Goal: Task Accomplishment & Management: Complete application form

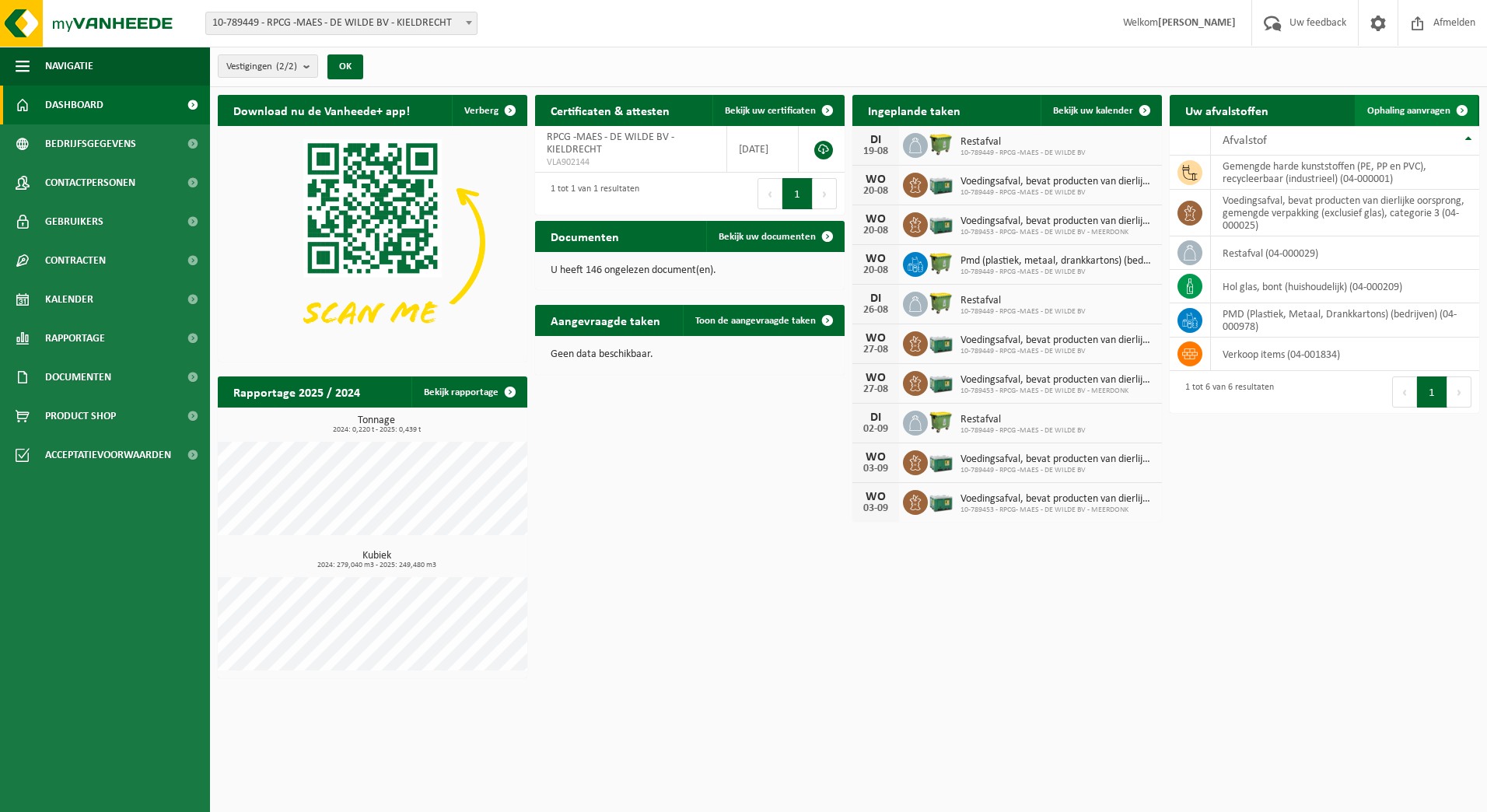
click at [1446, 112] on span at bounding box center [1462, 110] width 31 height 31
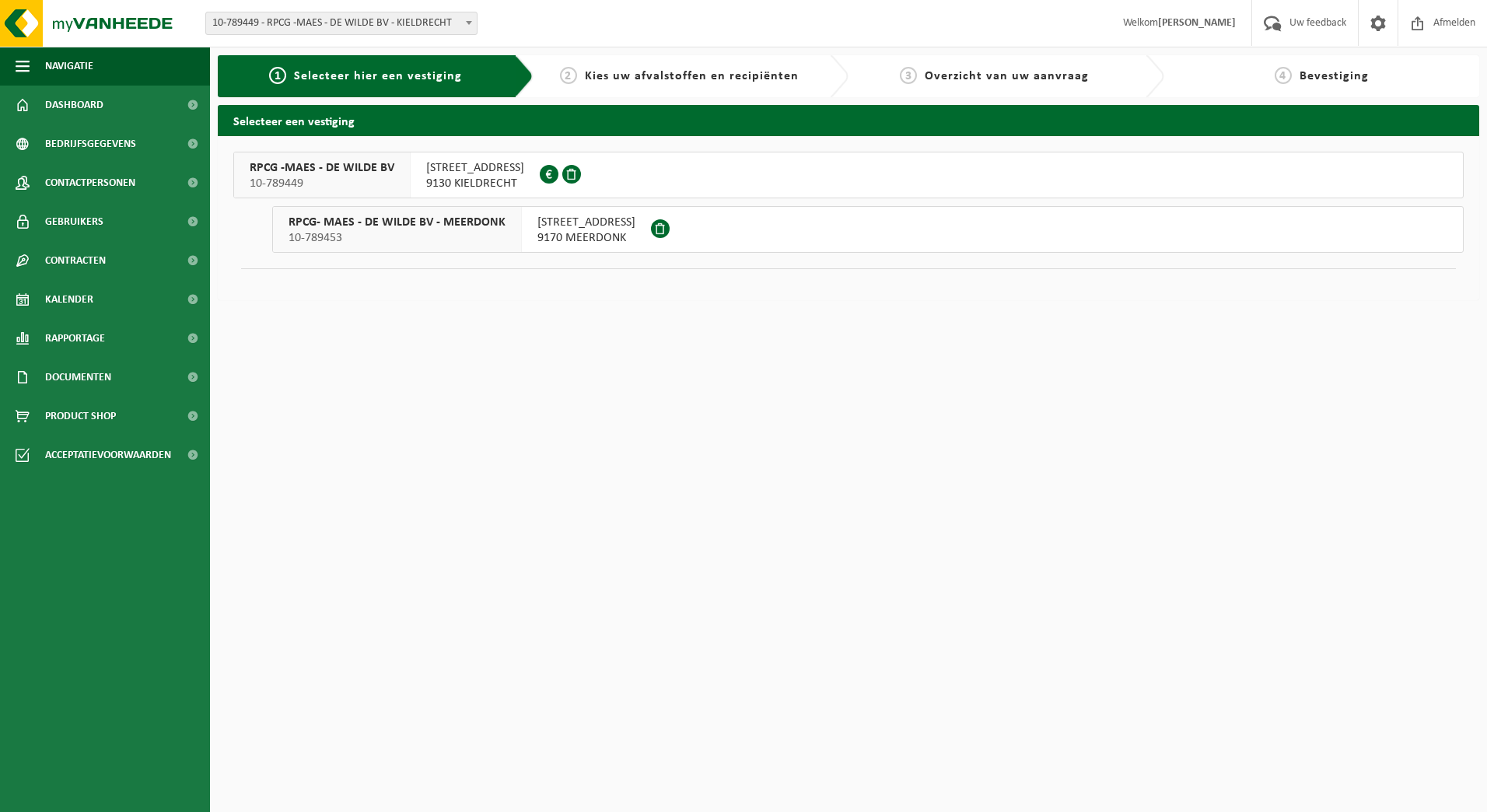
click at [483, 178] on span "9130 KIELDRECHT" at bounding box center [475, 183] width 98 height 16
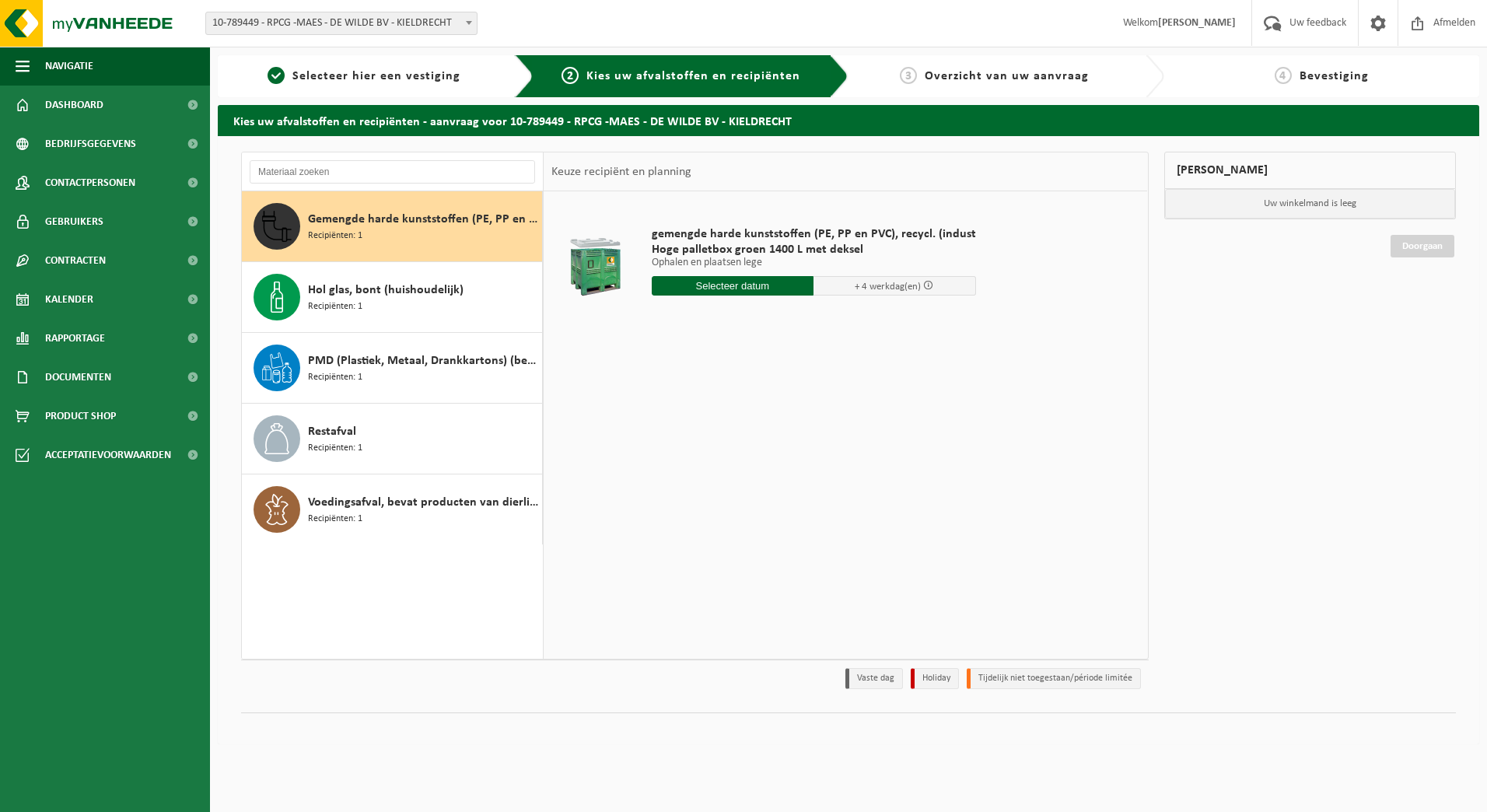
click at [730, 287] on input "text" at bounding box center [732, 286] width 162 height 19
click at [746, 450] on div "21" at bounding box center [747, 448] width 27 height 25
type input "Van 2025-08-21"
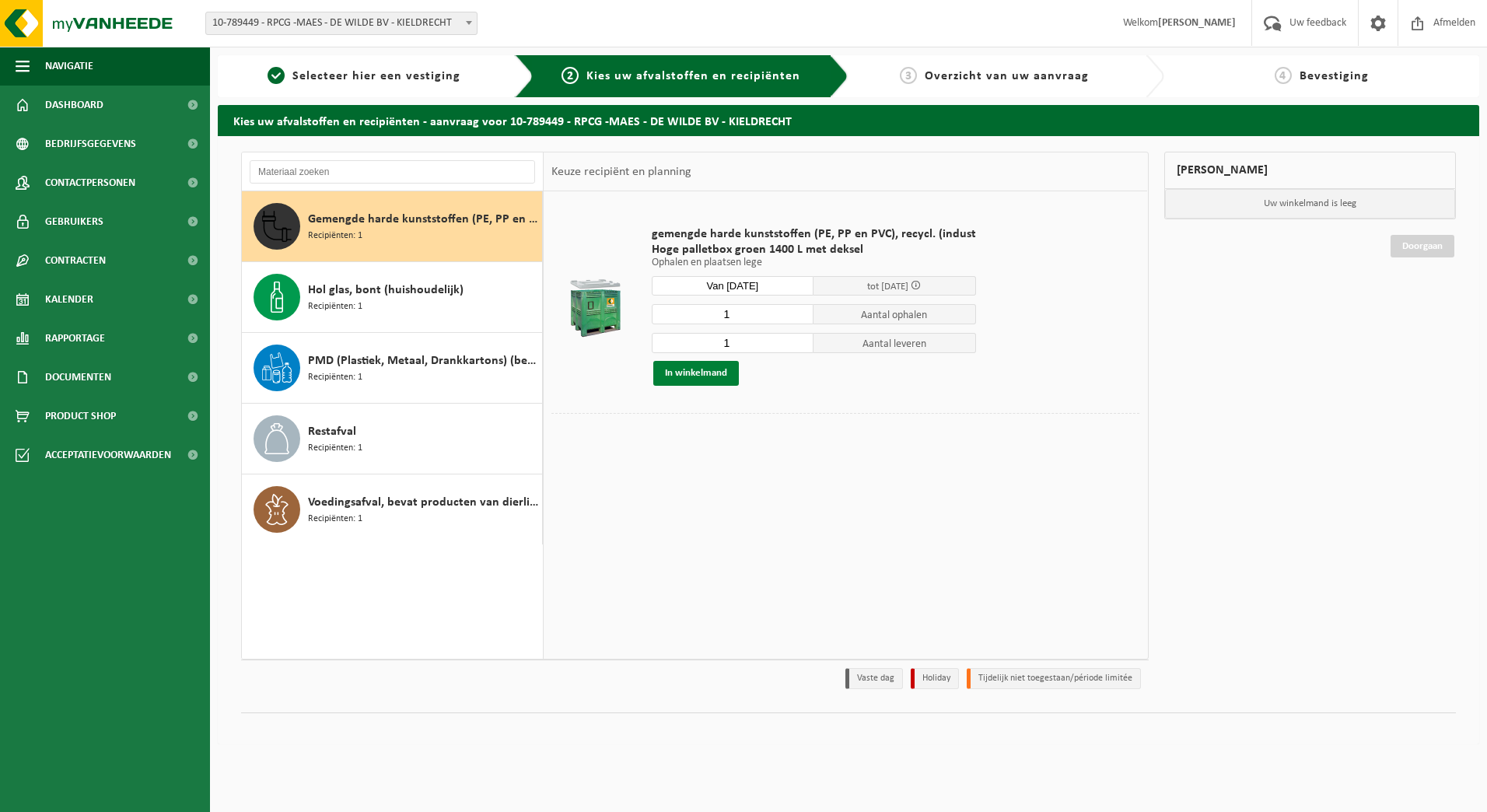
click at [711, 376] on button "In winkelmand" at bounding box center [696, 373] width 85 height 25
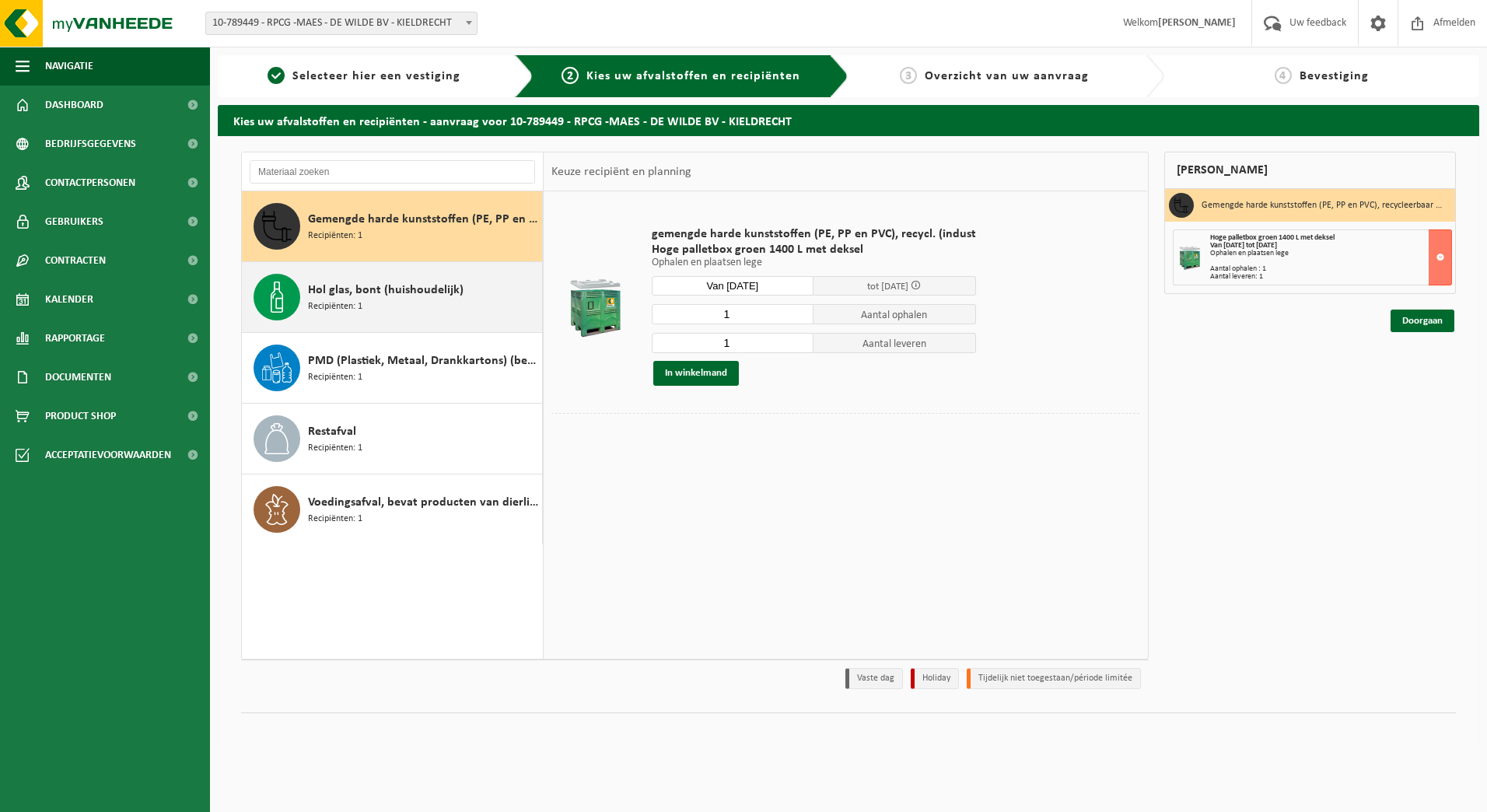
click at [439, 311] on div "Hol glas, bont (huishoudelijk) Recipiënten: 1" at bounding box center [423, 297] width 230 height 47
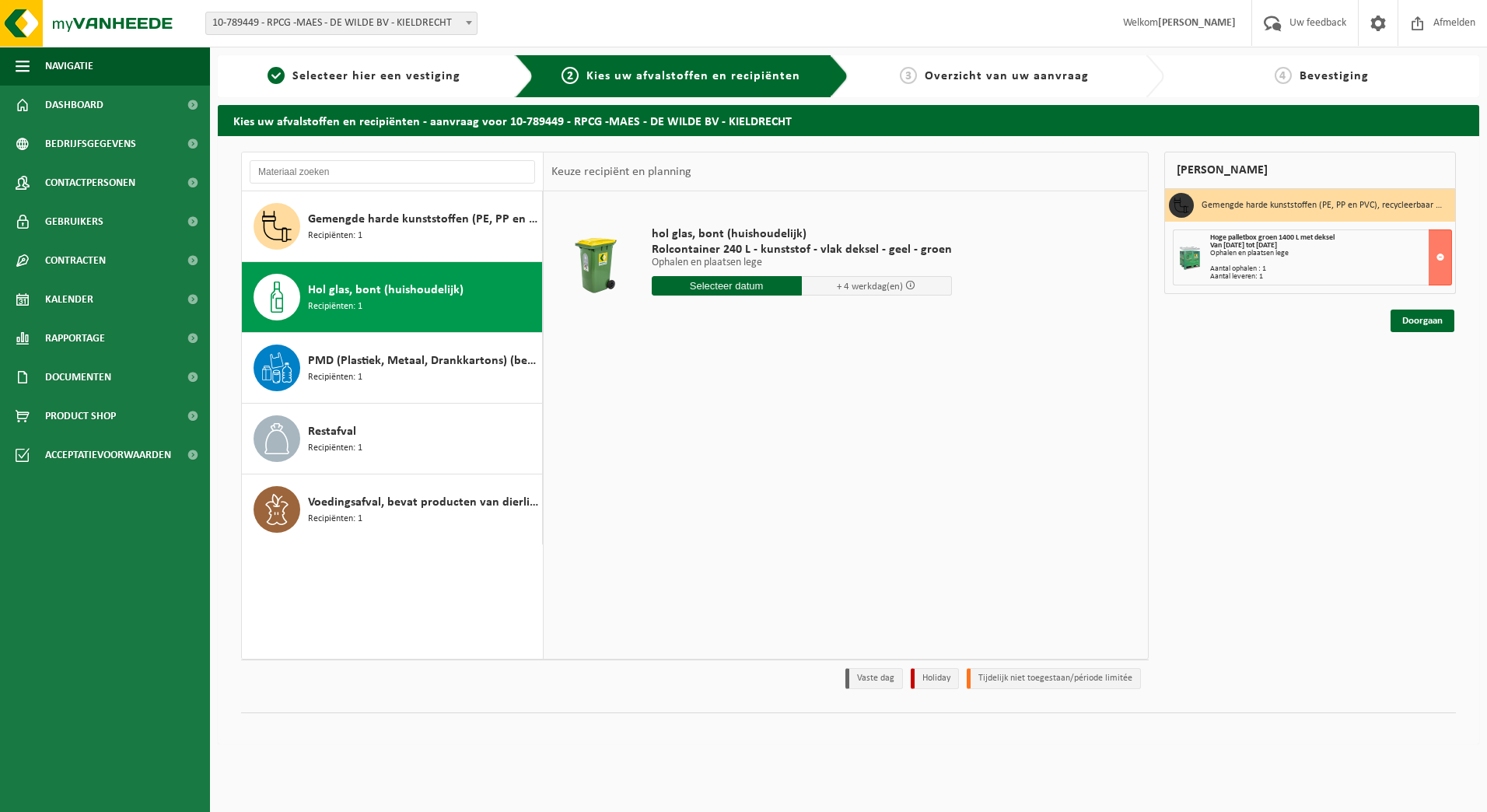
click at [748, 293] on input "text" at bounding box center [726, 286] width 150 height 19
click at [745, 448] on div "21" at bounding box center [747, 448] width 27 height 25
type input "Van 2025-08-21"
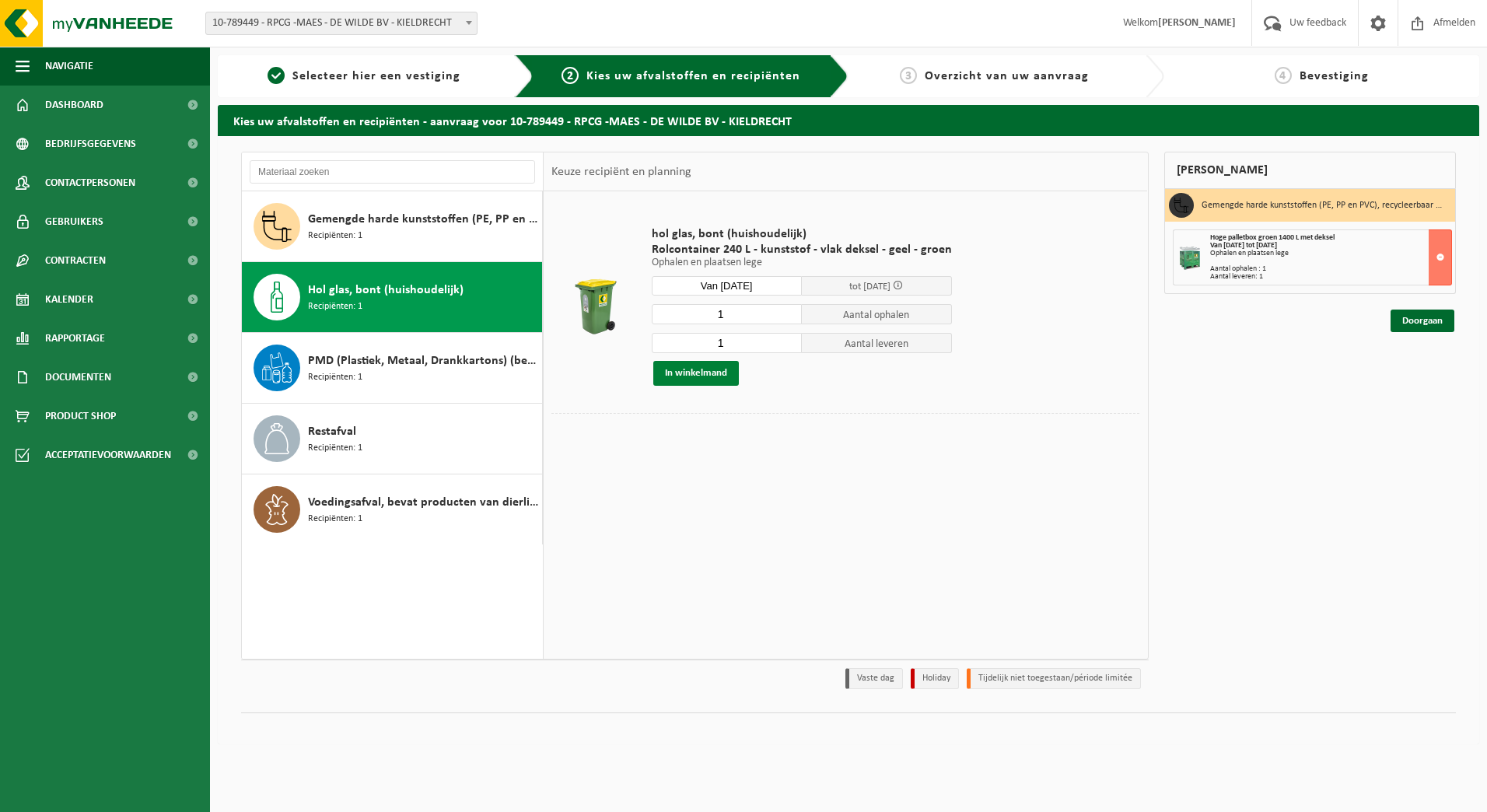
click at [717, 375] on button "In winkelmand" at bounding box center [696, 373] width 85 height 25
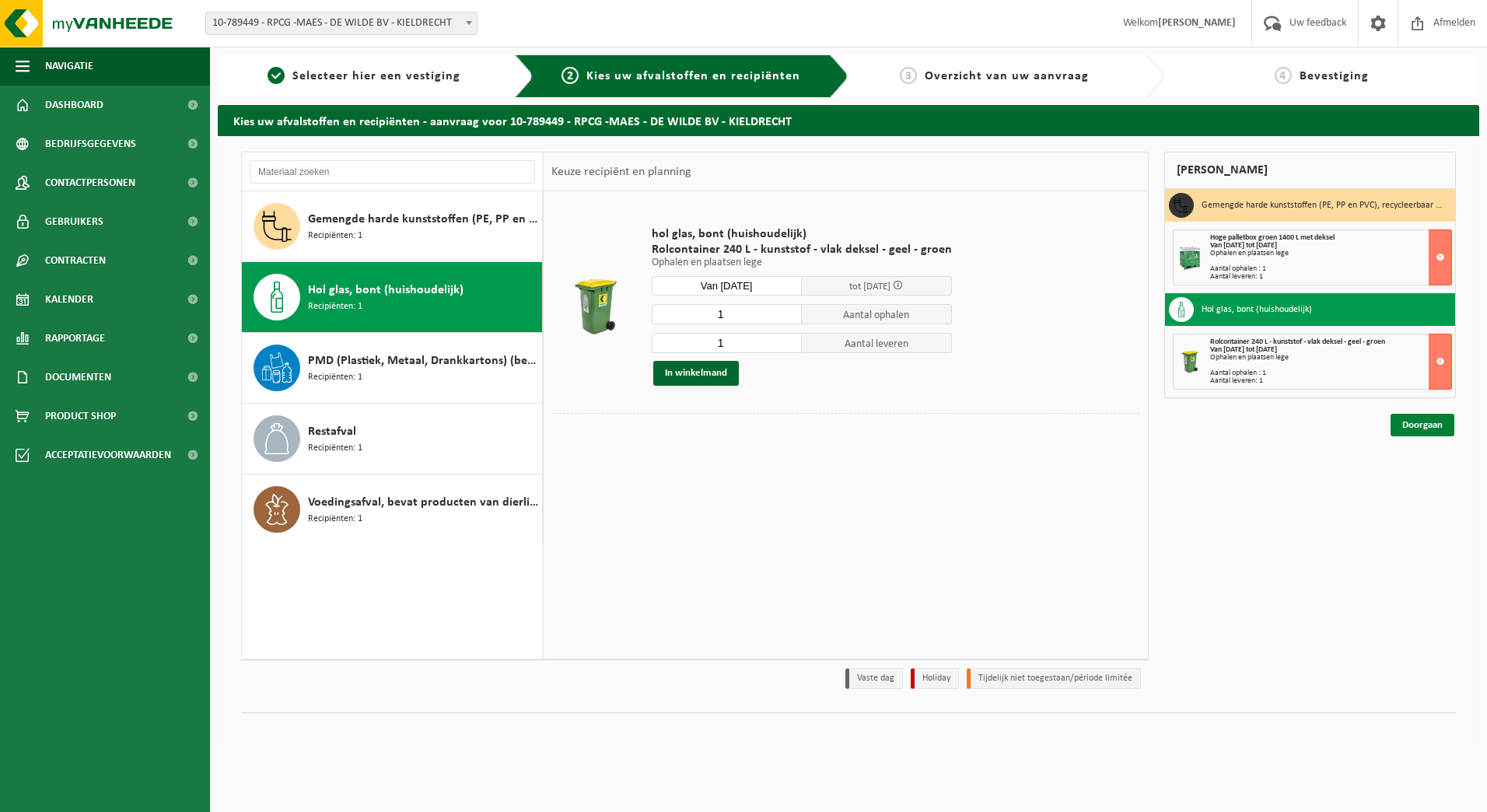
click at [1430, 426] on link "Doorgaan" at bounding box center [1422, 425] width 63 height 23
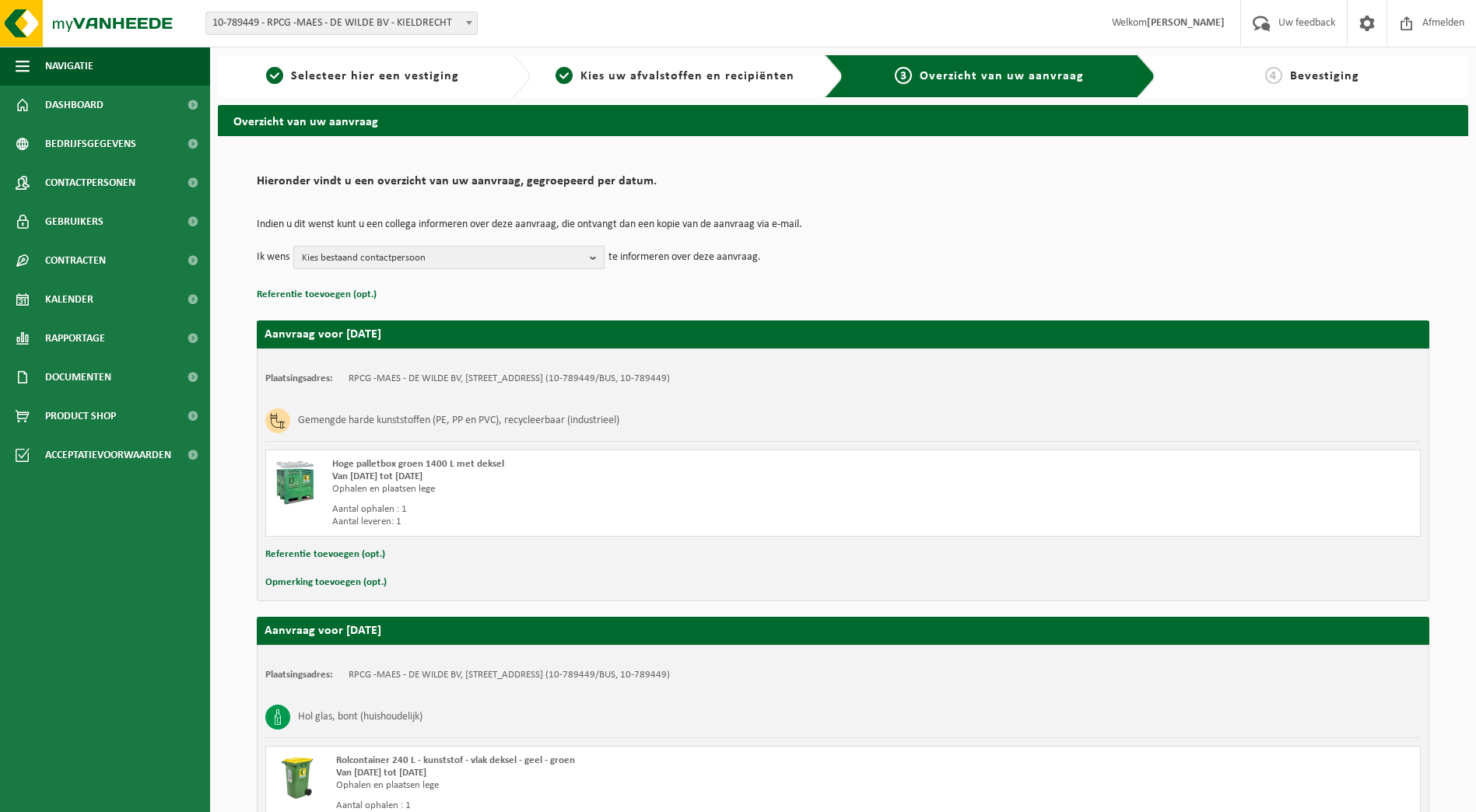
click at [503, 254] on span "Kies bestaand contactpersoon" at bounding box center [442, 258] width 281 height 23
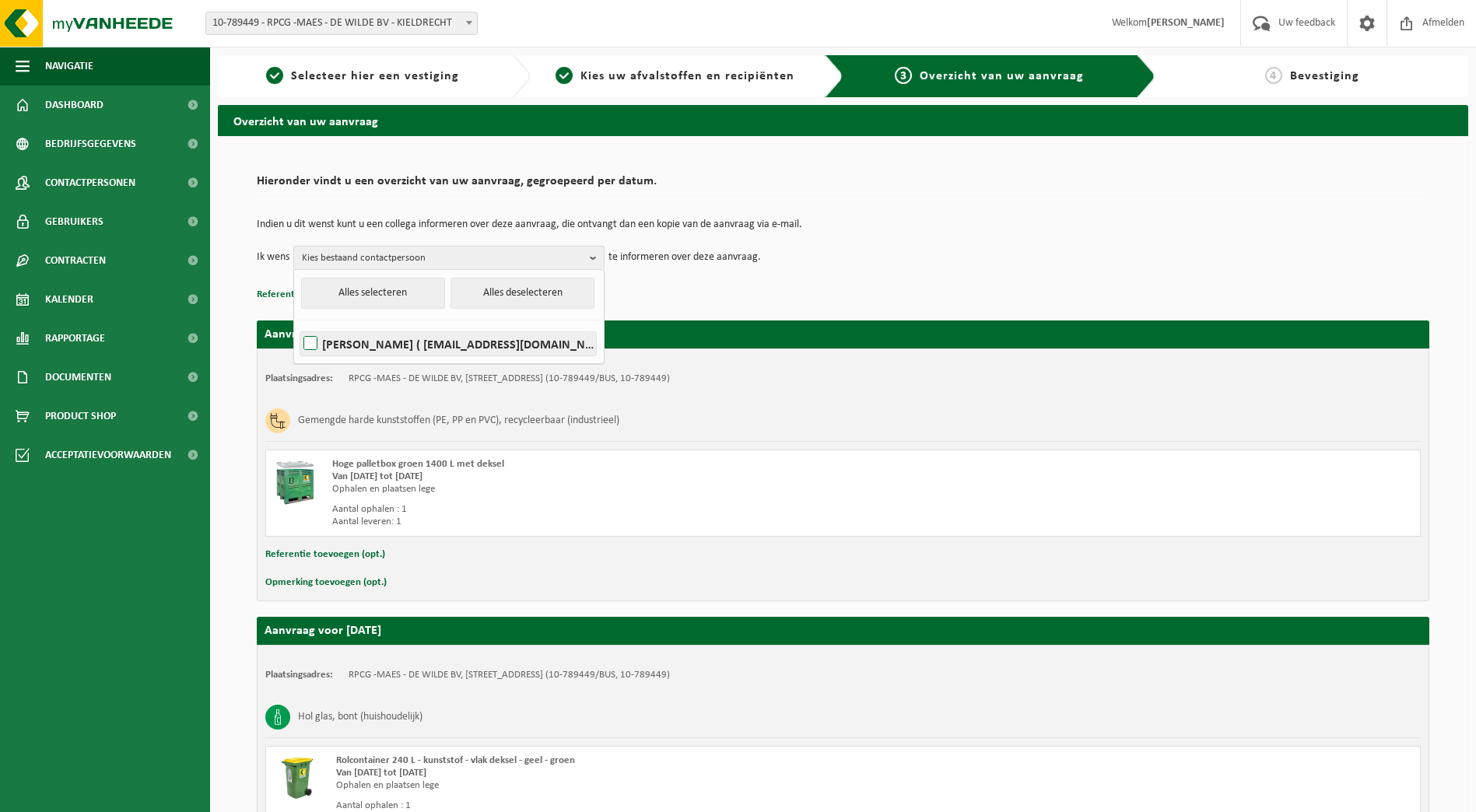
click at [308, 345] on label "DIRK DE WILDE ( info@maesdewilde.be )" at bounding box center [448, 343] width 295 height 23
click at [298, 324] on input "DIRK DE WILDE ( info@maesdewilde.be )" at bounding box center [297, 323] width 1 height 1
click at [778, 299] on p "Referentie toevoegen (opt.)" at bounding box center [842, 294] width 1172 height 20
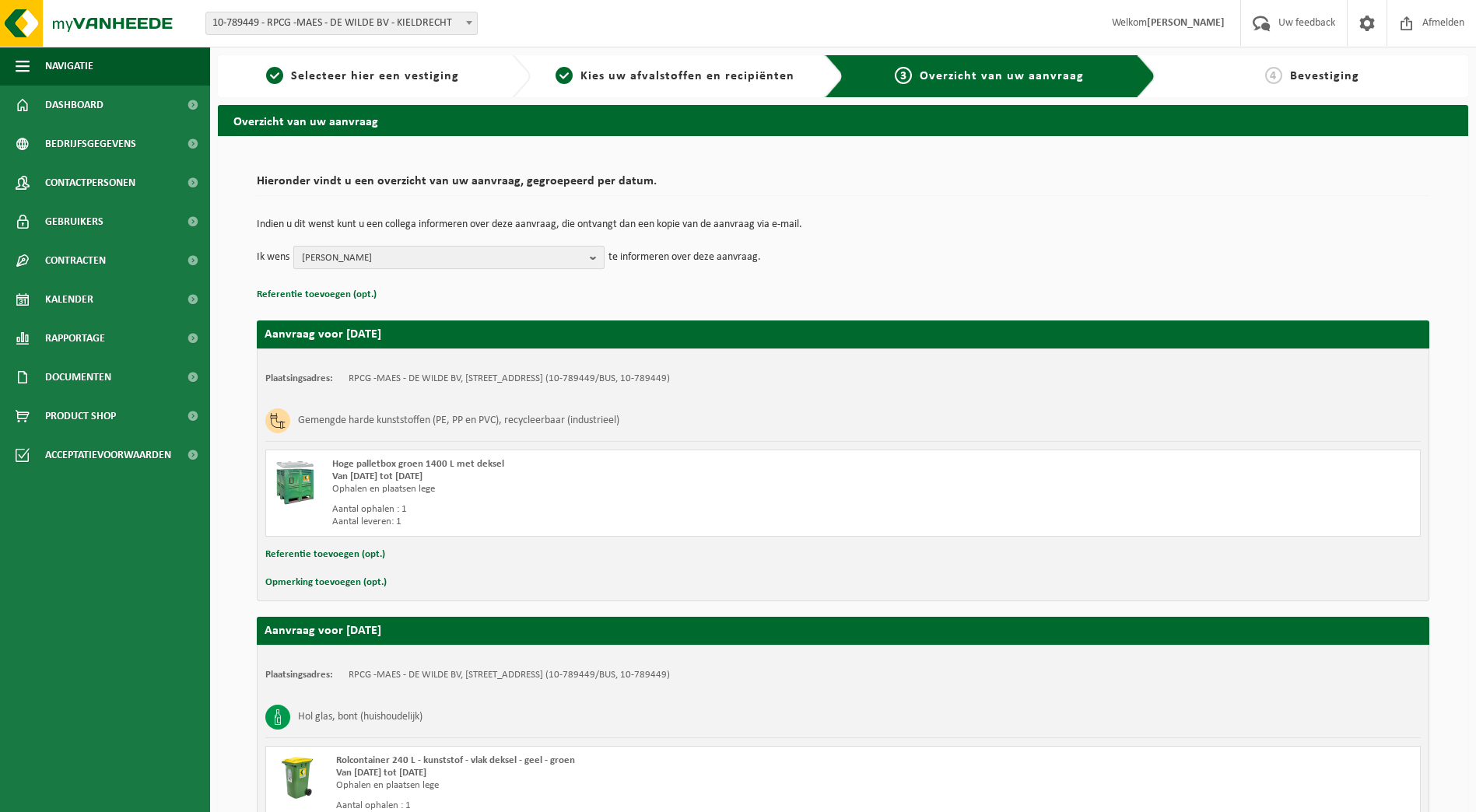
click at [533, 260] on span "DIRK DE WILDE" at bounding box center [442, 258] width 281 height 23
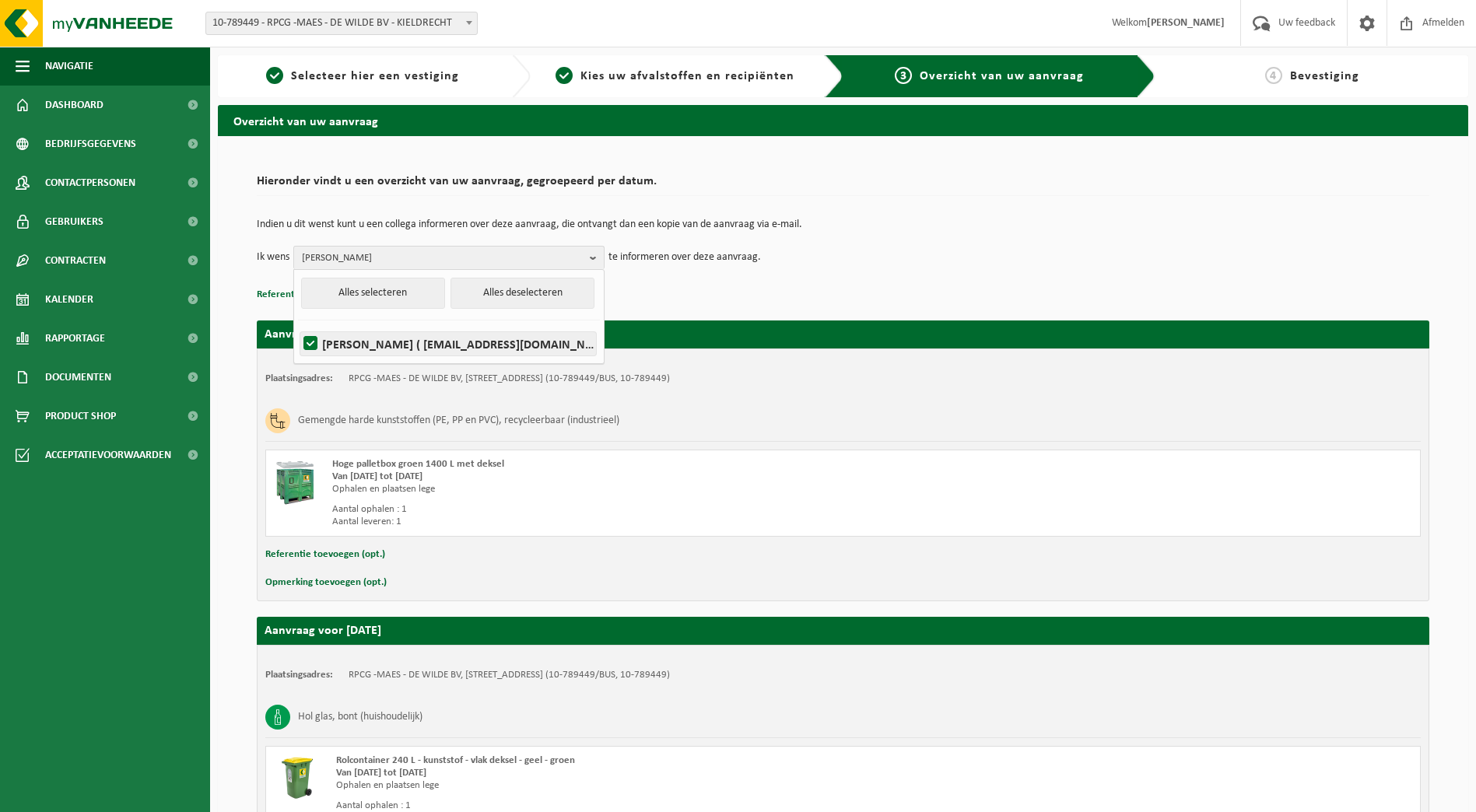
click at [323, 337] on label "DIRK DE WILDE ( info@maesdewilde.be )" at bounding box center [448, 343] width 295 height 23
click at [298, 324] on input "DIRK DE WILDE ( info@maesdewilde.be )" at bounding box center [297, 323] width 1 height 1
checkbox input "false"
click at [817, 283] on div "Indien u dit wenst kunt u een collega informeren over deze aanvraag, die ontvan…" at bounding box center [842, 244] width 1172 height 81
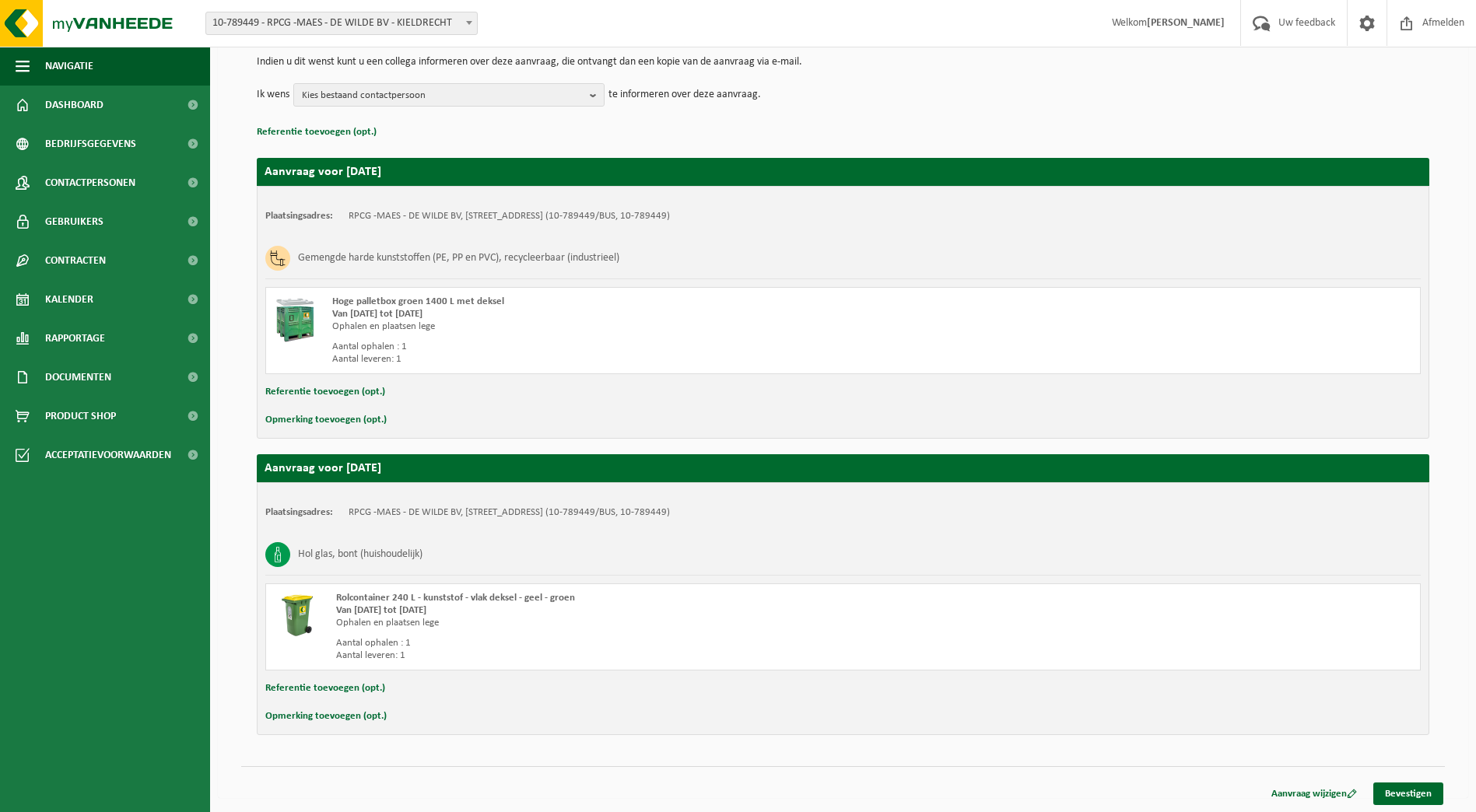
scroll to position [164, 0]
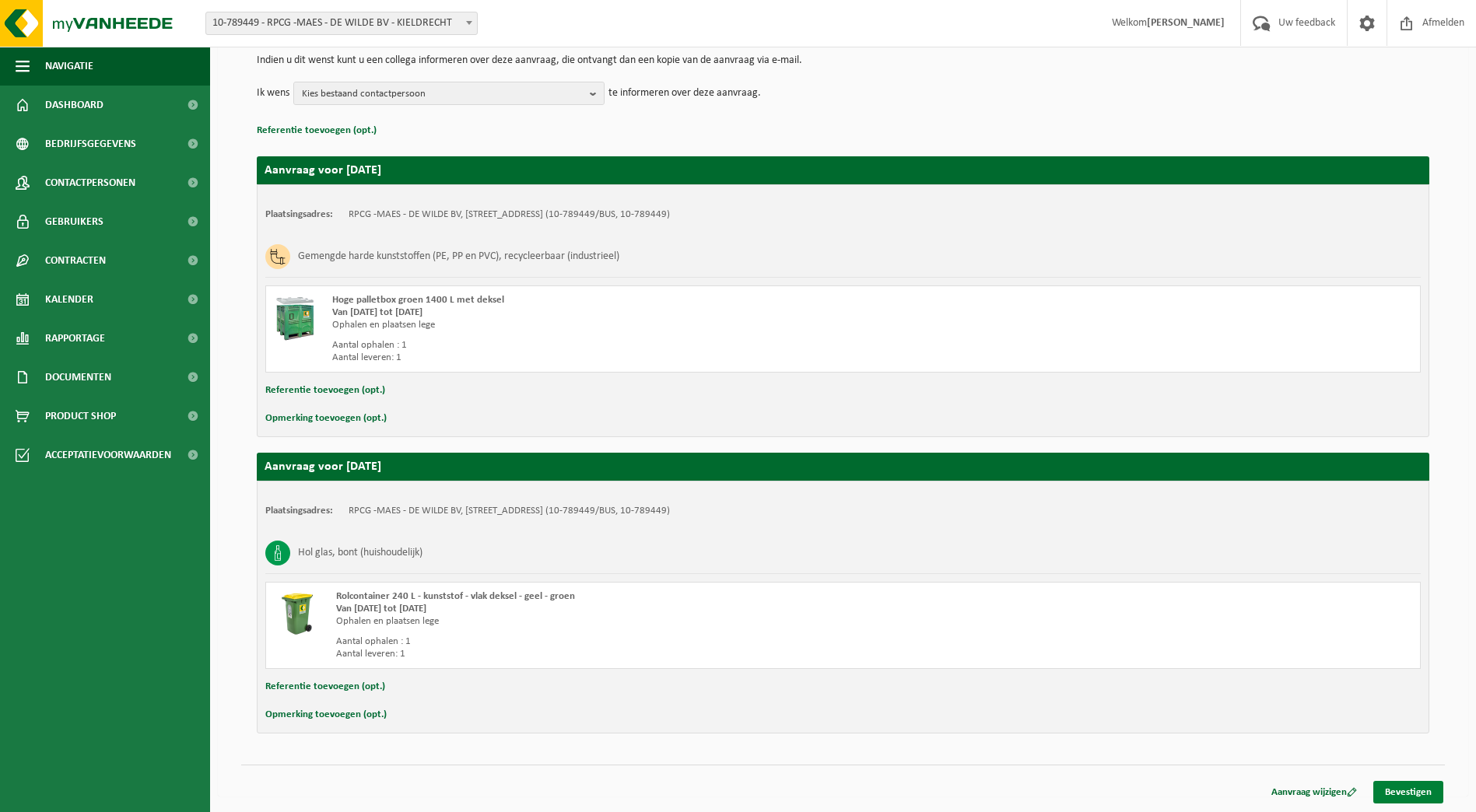
click at [1416, 794] on link "Bevestigen" at bounding box center [1407, 792] width 70 height 23
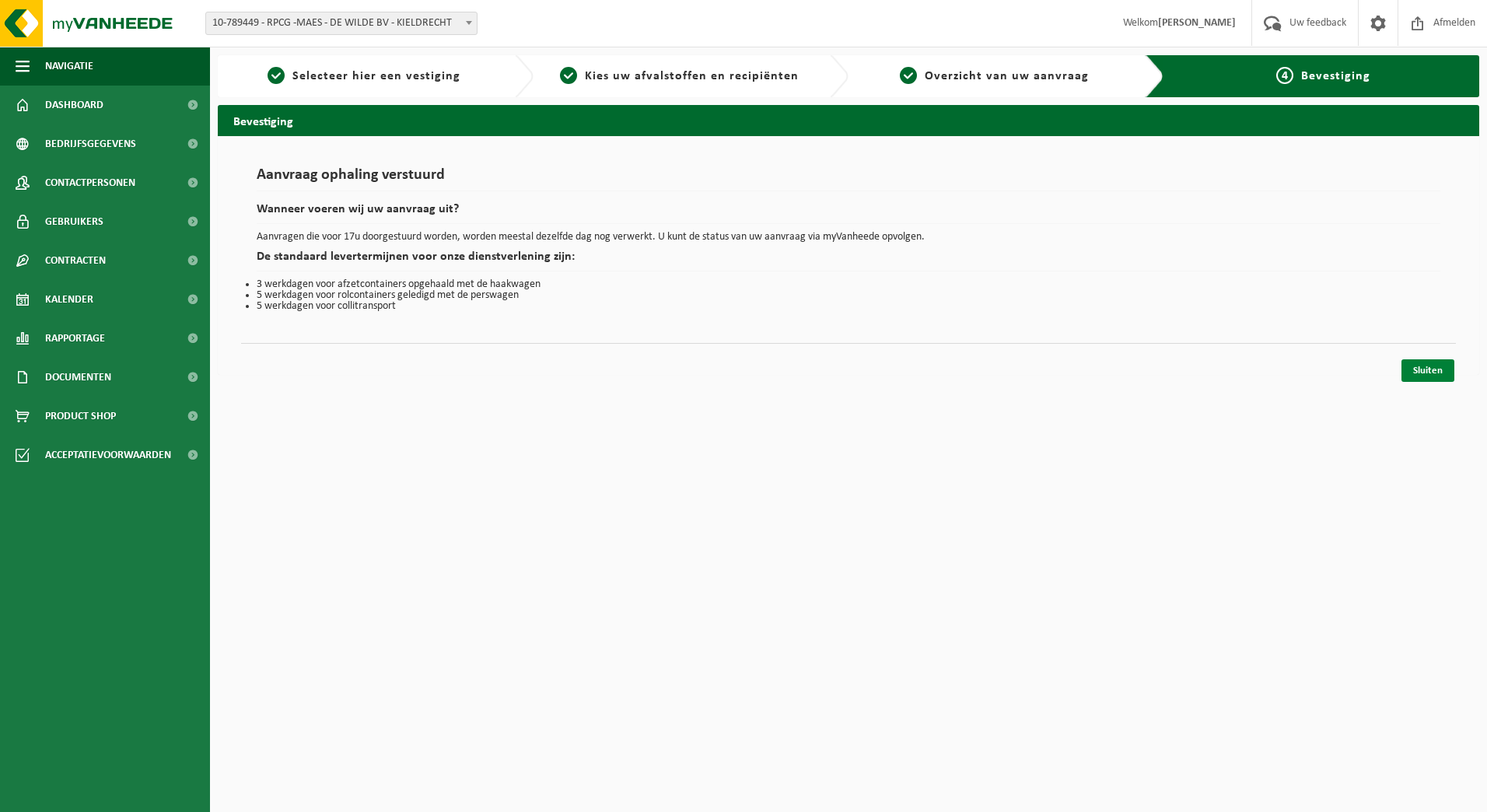
click at [1430, 370] on link "Sluiten" at bounding box center [1427, 371] width 53 height 23
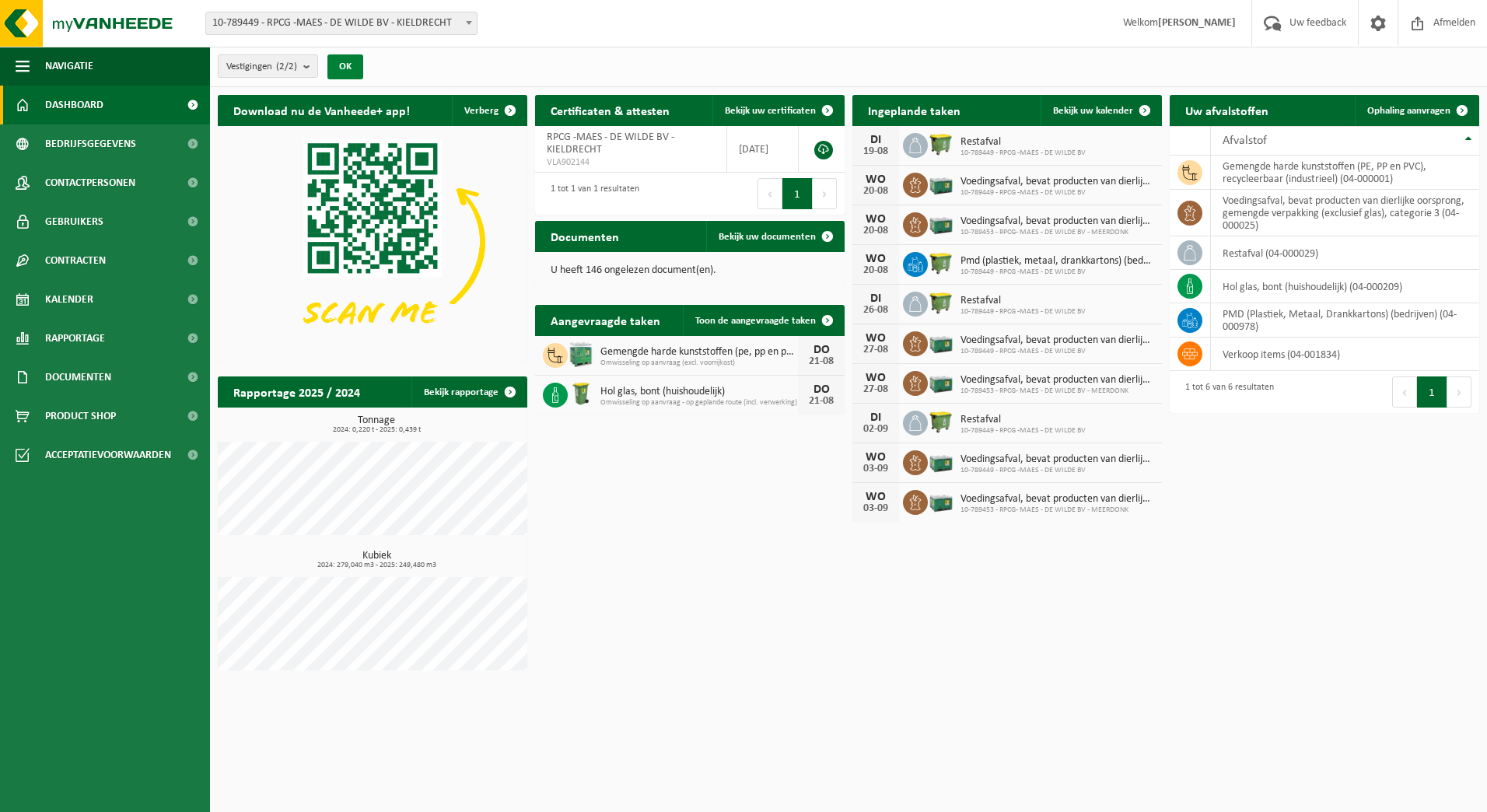
click at [344, 70] on button "OK" at bounding box center [345, 67] width 36 height 25
